Goal: Register for event/course

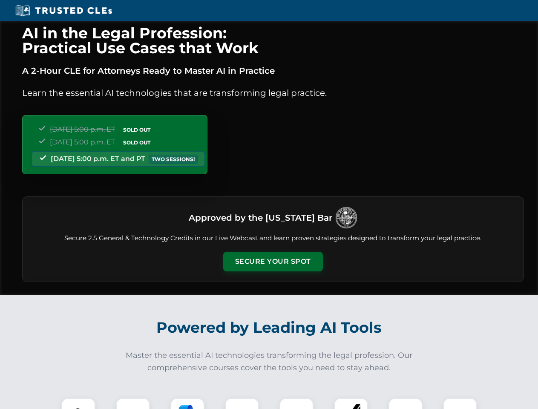
click at [273, 262] on button "Secure Your Spot" at bounding box center [273, 262] width 100 height 20
click at [78, 403] on img at bounding box center [78, 414] width 25 height 25
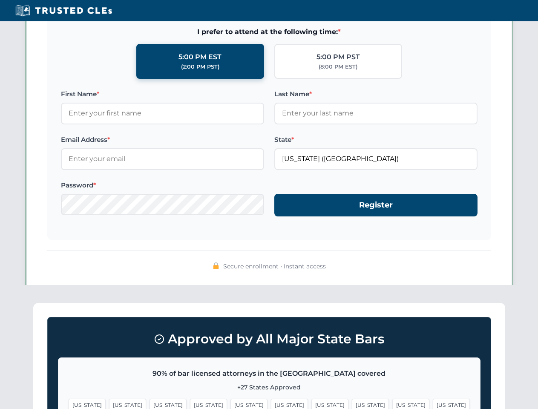
click at [311, 403] on span "[US_STATE]" at bounding box center [329, 405] width 37 height 12
click at [392, 403] on span "[US_STATE]" at bounding box center [410, 405] width 37 height 12
